Goal: Book appointment/travel/reservation

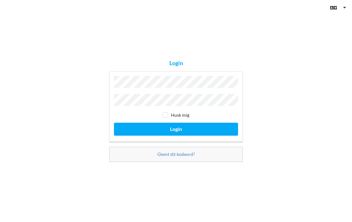
click at [198, 127] on button "Login" at bounding box center [176, 129] width 124 height 13
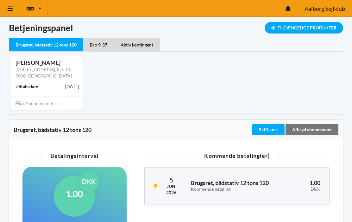
click at [315, 28] on div "Tilgængelige Produkter" at bounding box center [304, 27] width 78 height 11
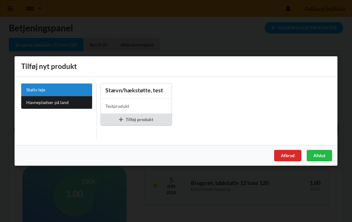
click at [322, 157] on div "Afslut" at bounding box center [319, 155] width 25 height 11
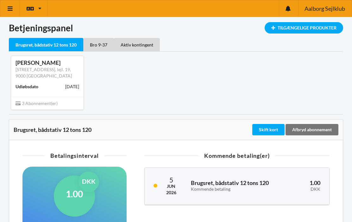
click at [39, 101] on span "3 Abonnement(er)" at bounding box center [37, 103] width 42 height 5
click at [302, 27] on div "Tilgængelige Produkter" at bounding box center [304, 27] width 78 height 11
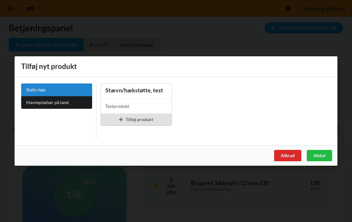
click at [290, 154] on div "Afbryd" at bounding box center [287, 155] width 27 height 11
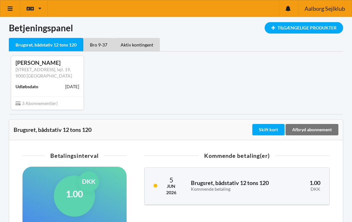
click at [47, 42] on div "Brugsret, bådstativ 12 tons 120" at bounding box center [46, 45] width 74 height 14
click at [104, 46] on div "Bro 9-37" at bounding box center [98, 44] width 31 height 13
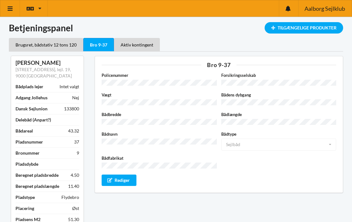
click at [135, 48] on div "Aktiv kontingent" at bounding box center [137, 44] width 46 height 13
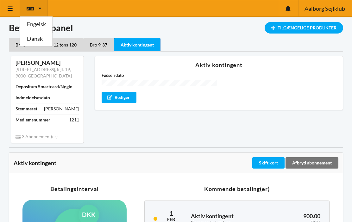
click at [33, 39] on link "Dansk" at bounding box center [36, 39] width 32 height 15
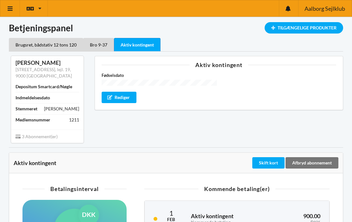
click at [313, 26] on div "Tilgængelige Produkter" at bounding box center [304, 27] width 78 height 11
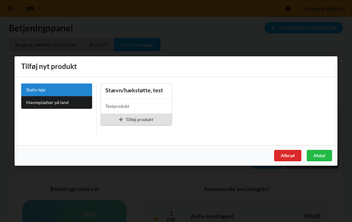
click at [319, 159] on div "Afslut" at bounding box center [319, 155] width 25 height 11
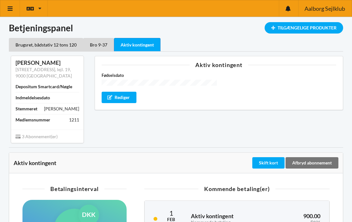
click at [141, 47] on div "Aktiv kontingent" at bounding box center [137, 45] width 47 height 14
click at [11, 6] on icon at bounding box center [10, 9] width 7 height 6
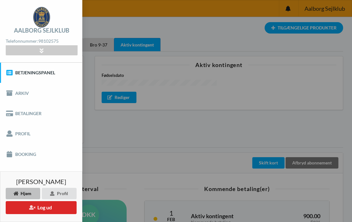
scroll to position [0, 0]
click at [19, 156] on link "Booking" at bounding box center [41, 154] width 82 height 20
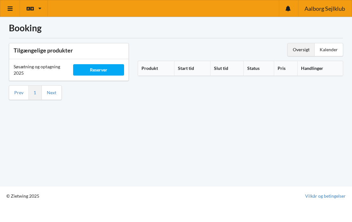
click at [103, 70] on div "Reserver" at bounding box center [98, 69] width 51 height 11
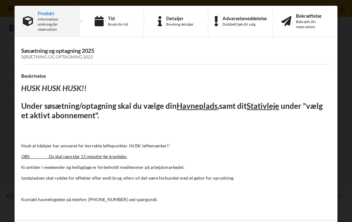
scroll to position [2, 0]
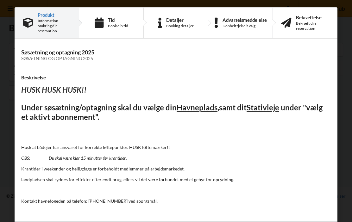
click at [107, 20] on div "Tid Book din tid" at bounding box center [111, 23] width 65 height 31
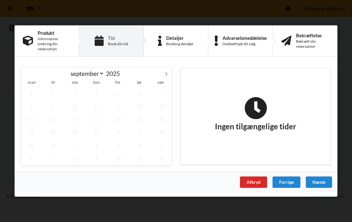
scroll to position [0, 0]
click at [28, 145] on span "29" at bounding box center [31, 145] width 20 height 13
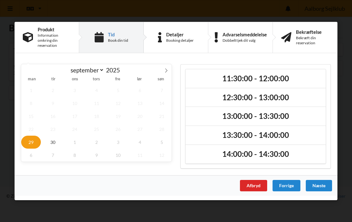
click at [271, 80] on h2 "11:30:00 - 12:00:00" at bounding box center [255, 79] width 131 height 10
click at [322, 185] on div "Næste" at bounding box center [319, 185] width 26 height 11
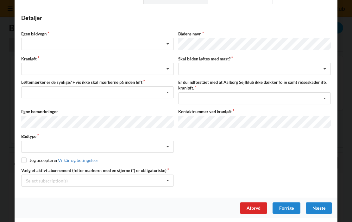
scroll to position [36, 0]
click at [259, 206] on div "Afbryd" at bounding box center [253, 208] width 27 height 11
click at [255, 205] on div "Afbryd" at bounding box center [253, 208] width 27 height 11
click at [257, 210] on div "Afbryd" at bounding box center [253, 208] width 27 height 11
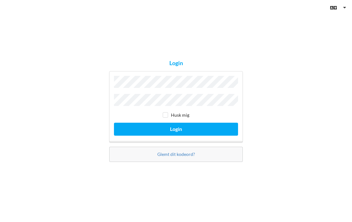
click at [190, 130] on button "Login" at bounding box center [176, 129] width 124 height 13
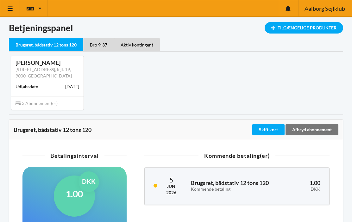
click at [321, 29] on div "Tilgængelige Produkter" at bounding box center [304, 27] width 78 height 11
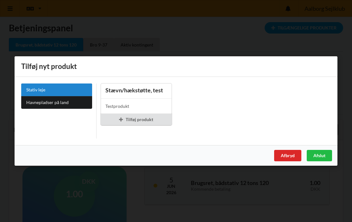
click at [322, 156] on div "Afslut" at bounding box center [319, 155] width 25 height 11
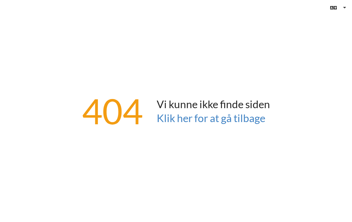
click at [247, 119] on link "Klik her for at gå tilbage" at bounding box center [211, 118] width 109 height 13
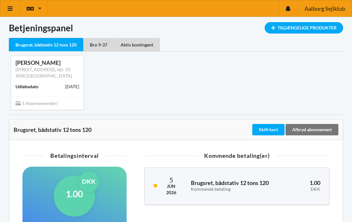
click at [330, 27] on div "Tilgængelige Produkter" at bounding box center [304, 27] width 78 height 11
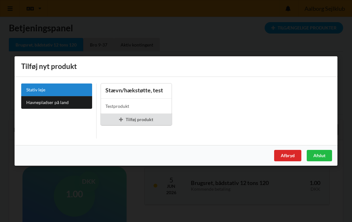
click at [324, 152] on div "Afslut" at bounding box center [319, 155] width 25 height 11
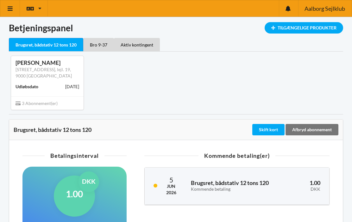
click at [105, 47] on div "Bro 9-37" at bounding box center [98, 44] width 31 height 13
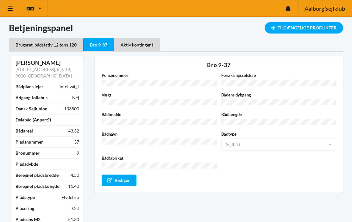
click at [316, 28] on div "Tilgængelige Produkter" at bounding box center [304, 27] width 78 height 11
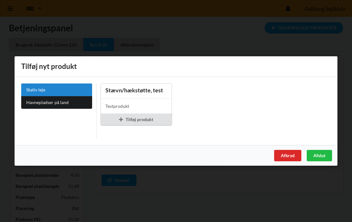
click at [288, 159] on div "Afbryd" at bounding box center [287, 155] width 27 height 11
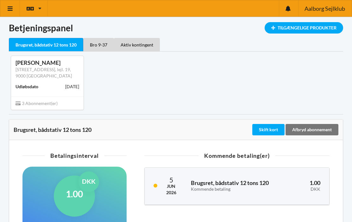
click at [316, 26] on div "Tilgængelige Produkter" at bounding box center [304, 27] width 78 height 11
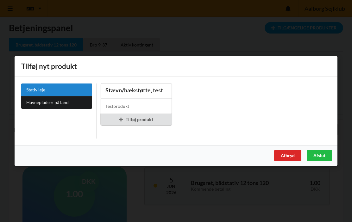
click at [321, 153] on div "Afslut" at bounding box center [319, 155] width 25 height 11
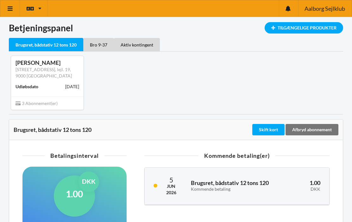
click at [41, 104] on span "3 Abonnement(er)" at bounding box center [37, 103] width 42 height 5
click at [147, 45] on div "Aktiv kontingent" at bounding box center [137, 44] width 46 height 13
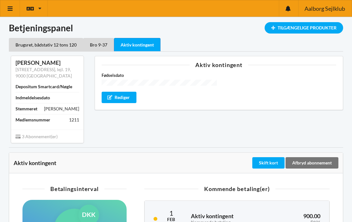
click at [40, 10] on icon at bounding box center [39, 8] width 3 height 5
click at [202, 94] on div "Fødselsdato Rediger" at bounding box center [219, 87] width 234 height 31
click at [310, 26] on div "Tilgængelige Produkter" at bounding box center [304, 27] width 78 height 11
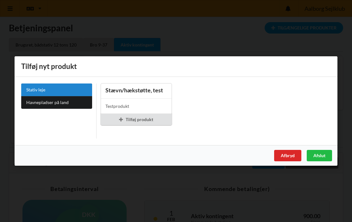
click at [64, 92] on link "Stativ leje" at bounding box center [56, 90] width 71 height 13
click at [151, 120] on div "Tilføj produkt" at bounding box center [136, 119] width 71 height 11
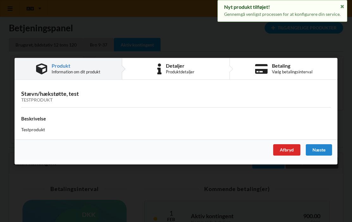
click at [290, 150] on div "Afbryd" at bounding box center [286, 149] width 27 height 11
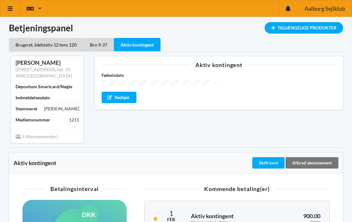
click at [41, 7] on icon at bounding box center [39, 8] width 3 height 5
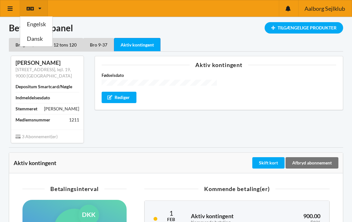
click at [227, 64] on div "Aktiv kontingent" at bounding box center [219, 65] width 234 height 6
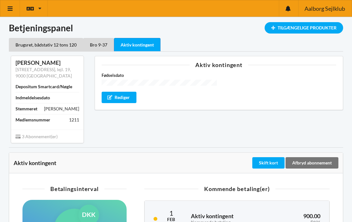
click at [11, 6] on icon at bounding box center [10, 9] width 7 height 6
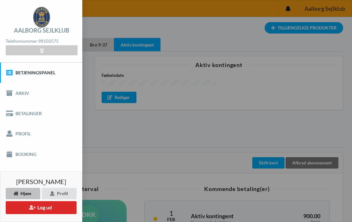
click at [34, 154] on link "Booking" at bounding box center [41, 154] width 82 height 20
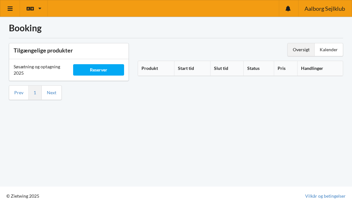
click at [107, 67] on div "Reserver" at bounding box center [98, 69] width 51 height 11
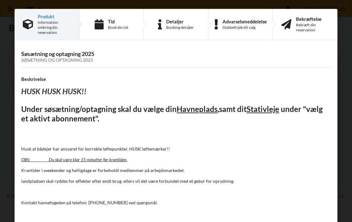
click at [117, 25] on div "Book din tid" at bounding box center [118, 27] width 20 height 5
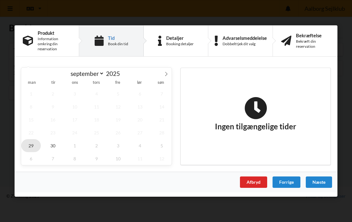
click at [34, 146] on span "29" at bounding box center [31, 145] width 20 height 13
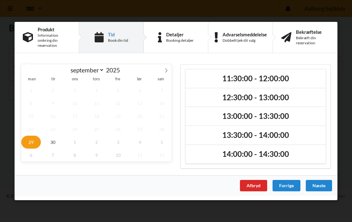
click at [273, 80] on h2 "11:30:00 - 12:00:00" at bounding box center [255, 79] width 131 height 10
click at [325, 184] on div "Næste" at bounding box center [319, 185] width 26 height 11
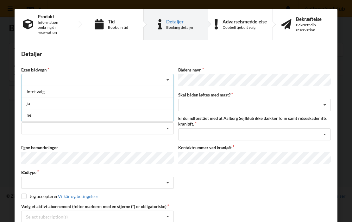
click at [32, 116] on div "nej" at bounding box center [98, 115] width 152 height 12
click at [168, 104] on icon at bounding box center [167, 105] width 9 height 12
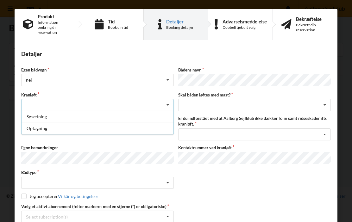
click at [39, 129] on div "Optagning" at bounding box center [98, 128] width 152 height 12
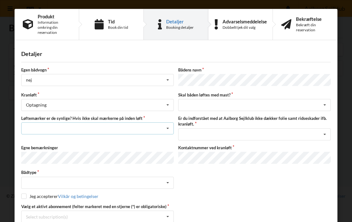
click at [169, 126] on icon at bounding box center [167, 129] width 9 height 12
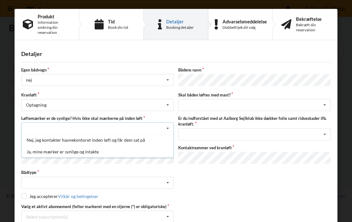
click at [72, 153] on div "Ja, mine mærker er synlige og intakte" at bounding box center [98, 152] width 152 height 12
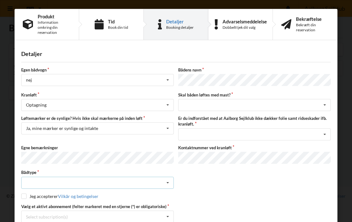
click at [167, 183] on icon at bounding box center [167, 183] width 9 height 12
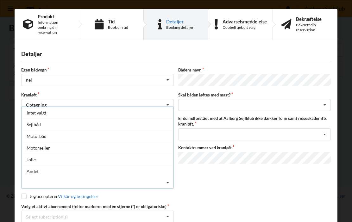
click at [42, 125] on div "Sejlbåd" at bounding box center [98, 125] width 152 height 12
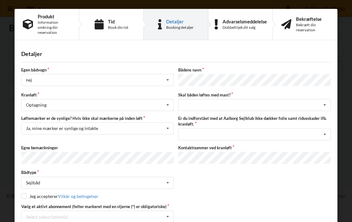
click at [26, 195] on input "checkbox" at bounding box center [23, 196] width 5 height 5
checkbox input "true"
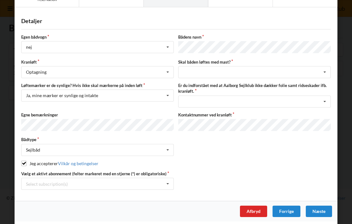
scroll to position [33, 0]
click at [323, 73] on icon at bounding box center [324, 73] width 9 height 12
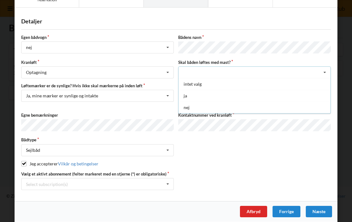
click at [192, 109] on div "nej" at bounding box center [254, 108] width 152 height 12
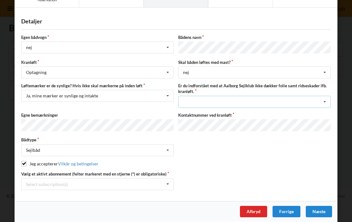
click at [325, 99] on icon at bounding box center [324, 102] width 9 height 12
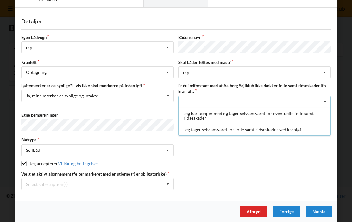
click at [247, 125] on div "Jeg tager selv ansvaret for folie samt ridseskader ved kranløft" at bounding box center [254, 130] width 152 height 12
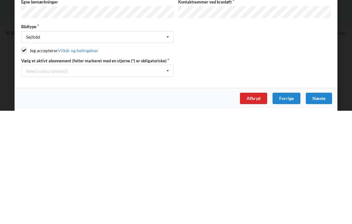
scroll to position [55, 0]
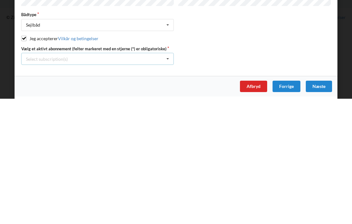
click at [167, 178] on icon at bounding box center [167, 184] width 9 height 12
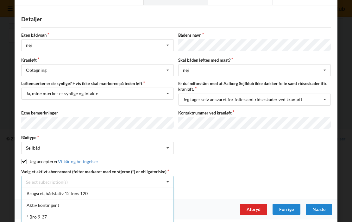
scroll to position [34, 0]
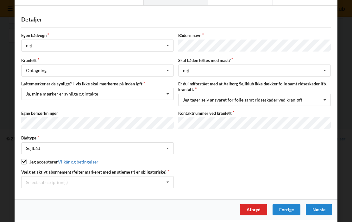
click at [321, 207] on div "Næste" at bounding box center [319, 209] width 26 height 11
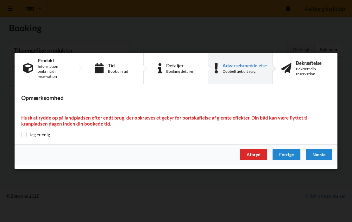
click at [25, 137] on input "checkbox" at bounding box center [23, 134] width 5 height 5
checkbox input "true"
click at [324, 154] on div "Næste" at bounding box center [319, 154] width 26 height 11
